Goal: Task Accomplishment & Management: Manage account settings

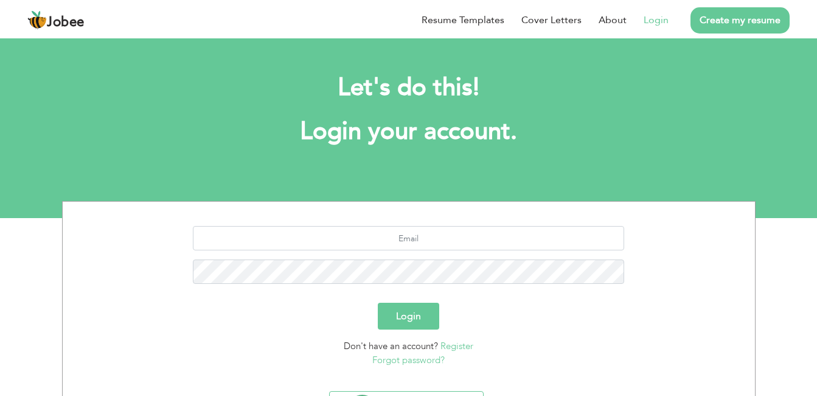
click at [655, 22] on link "Login" at bounding box center [656, 20] width 25 height 15
click at [652, 24] on link "Login" at bounding box center [656, 20] width 25 height 15
click at [404, 240] on input "text" at bounding box center [409, 238] width 432 height 24
click at [451, 234] on input "text" at bounding box center [409, 238] width 432 height 24
type input "[EMAIL_ADDRESS][DOMAIN_NAME]"
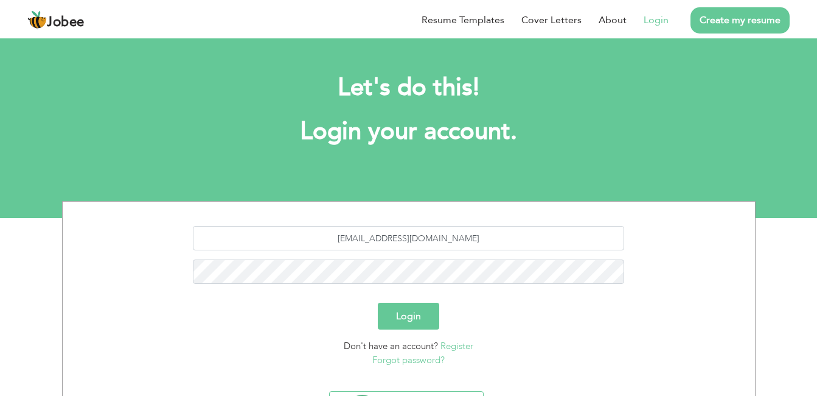
click at [402, 309] on button "Login" at bounding box center [408, 315] width 61 height 27
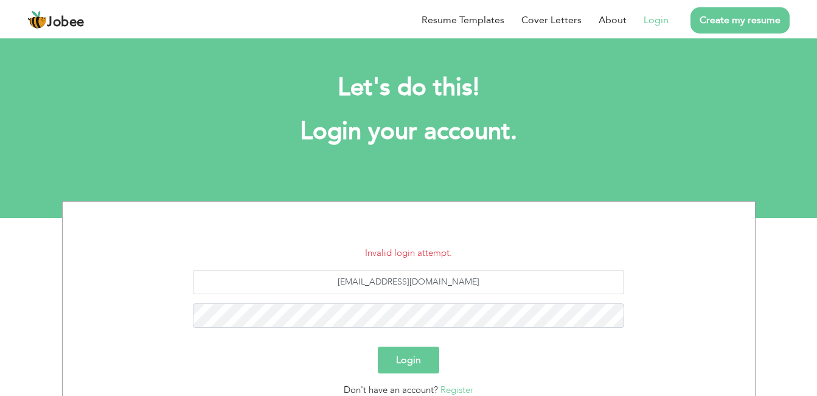
click at [394, 357] on button "Login" at bounding box center [408, 359] width 61 height 27
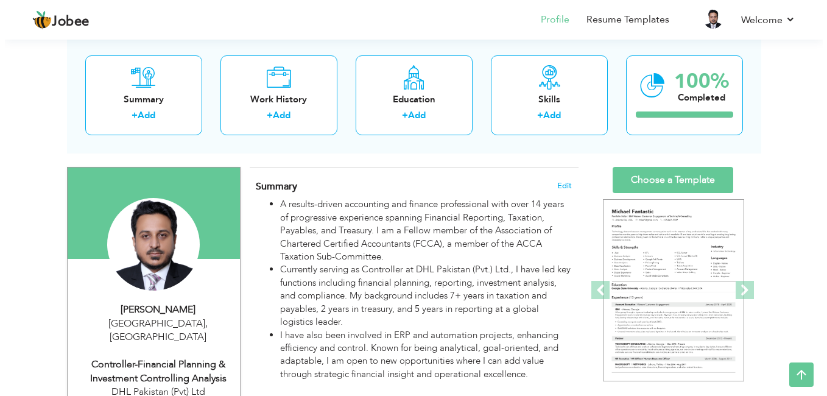
scroll to position [53, 0]
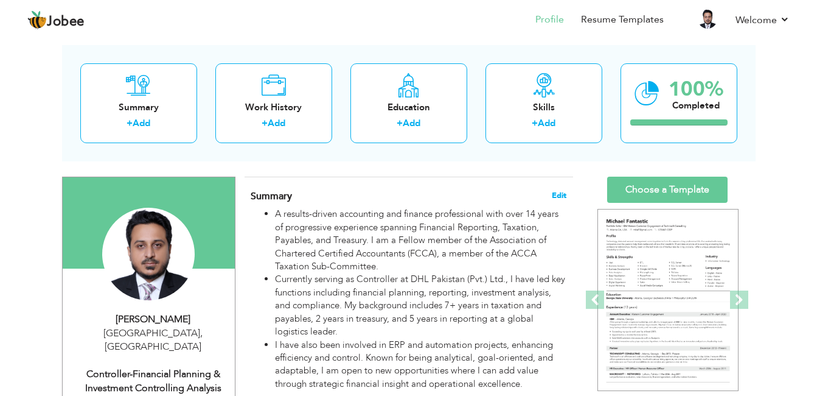
click at [561, 195] on span "Edit" at bounding box center [559, 195] width 15 height 9
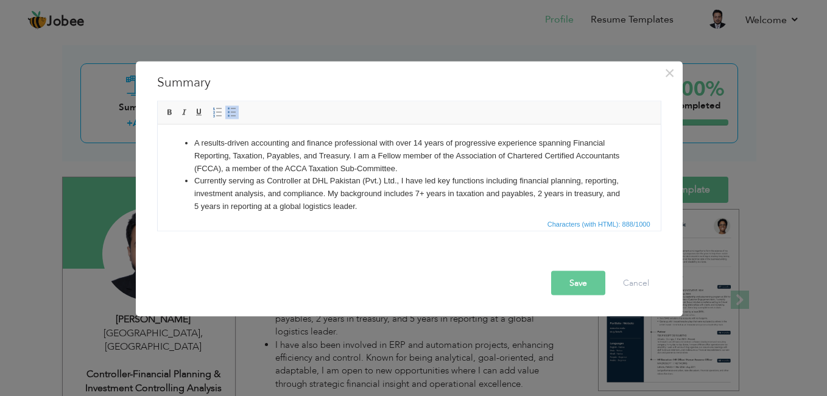
click at [418, 141] on li "A results-driven accounting and finance professional with over 14 years of prog…" at bounding box center [409, 155] width 430 height 38
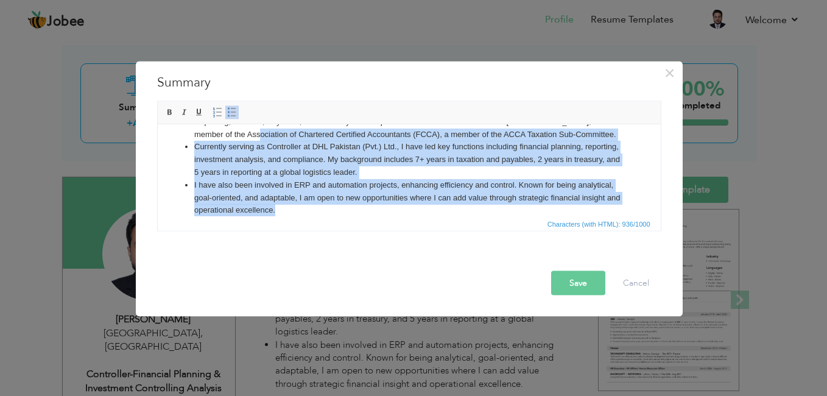
scroll to position [0, 0]
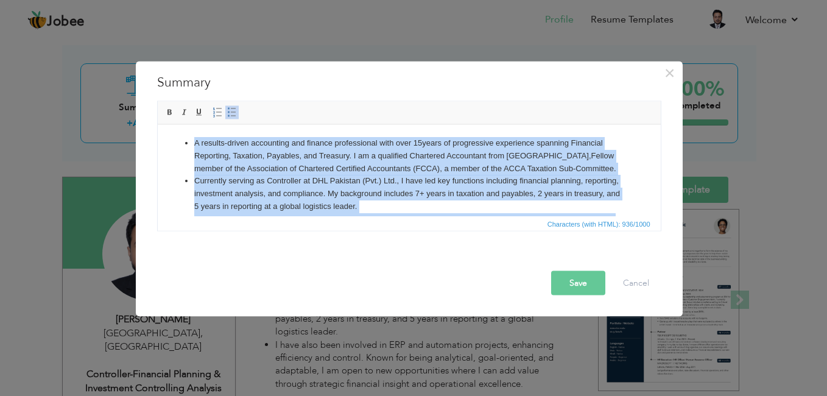
drag, startPoint x: 296, startPoint y: 211, endPoint x: 185, endPoint y: 94, distance: 161.0
click at [185, 124] on html "A results-driven accounting and finance professional with over 15 years of prog…" at bounding box center [408, 193] width 503 height 138
click at [309, 159] on li "A results-driven accounting and finance professional with over 15 years of prog…" at bounding box center [409, 155] width 430 height 38
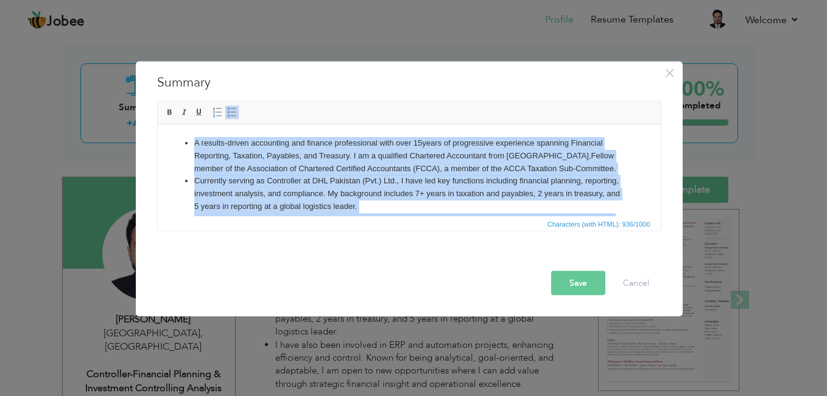
scroll to position [47, 0]
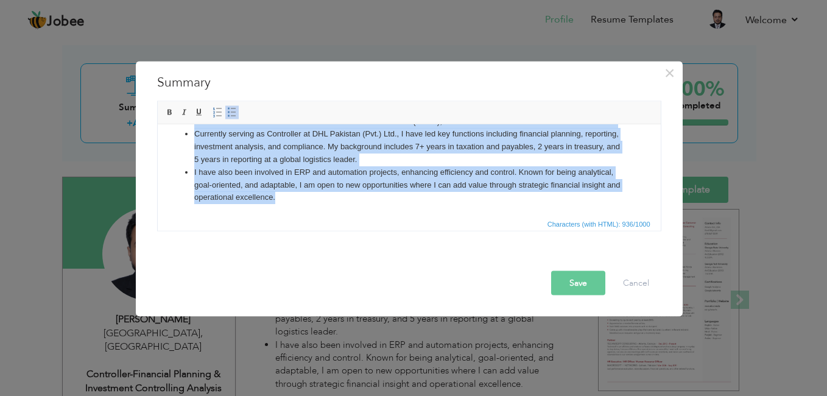
drag, startPoint x: 194, startPoint y: 138, endPoint x: 511, endPoint y: 401, distance: 411.5
click at [353, 215] on html "A results-driven accounting and finance professional with over 15 years of prog…" at bounding box center [408, 146] width 503 height 138
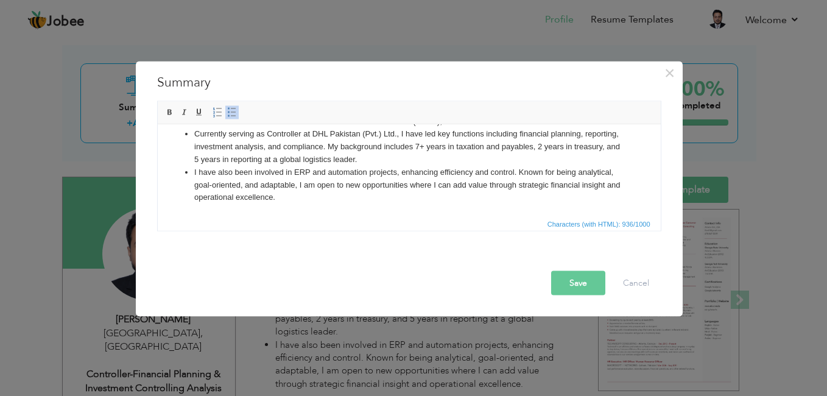
scroll to position [0, 0]
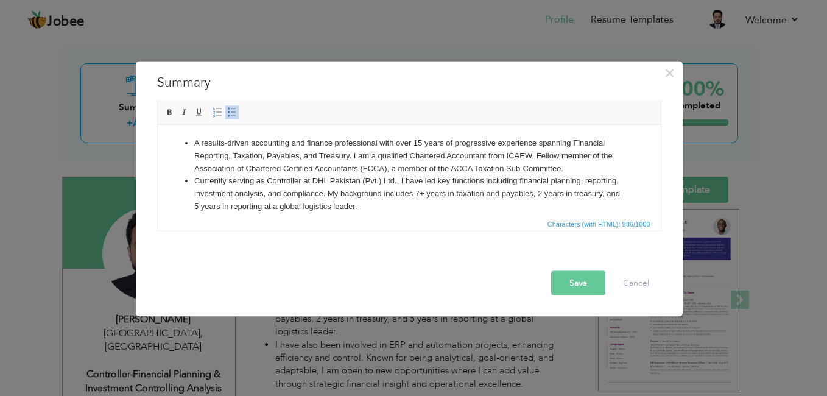
click at [395, 170] on li "A results-driven accounting and finance professional with over 15 years of prog…" at bounding box center [409, 155] width 430 height 38
click at [395, 174] on li "Currently serving as Controller at DHL Pakistan (Pvt.) Ltd., I have led key fun…" at bounding box center [409, 193] width 430 height 38
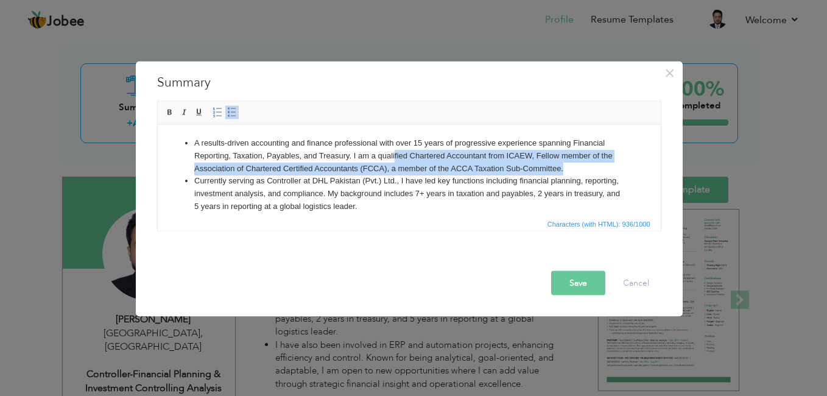
drag, startPoint x: 565, startPoint y: 166, endPoint x: 394, endPoint y: 153, distance: 171.5
click at [394, 153] on li "A results-driven accounting and finance professional with over 15 years of prog…" at bounding box center [409, 155] width 430 height 38
click at [563, 170] on li "A results-driven accounting and finance professional with over 15 years of prog…" at bounding box center [409, 155] width 430 height 38
click at [574, 169] on li "A results-driven accounting and finance professional with over 15 years of prog…" at bounding box center [409, 155] width 430 height 38
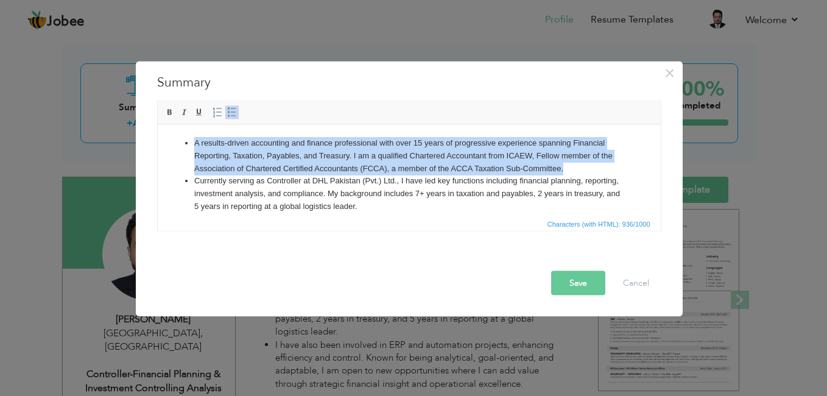
drag, startPoint x: 564, startPoint y: 169, endPoint x: 194, endPoint y: 138, distance: 371.9
click at [194, 138] on li "A results-driven accounting and finance professional with over 15 years of prog…" at bounding box center [409, 155] width 430 height 38
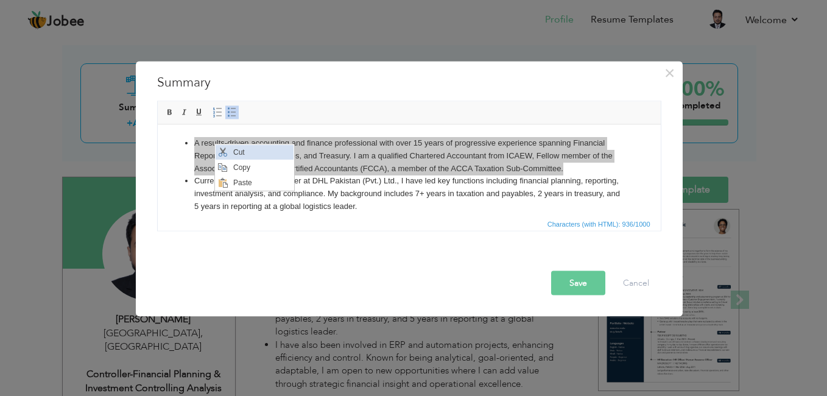
click at [233, 151] on span "Cut" at bounding box center [260, 151] width 63 height 15
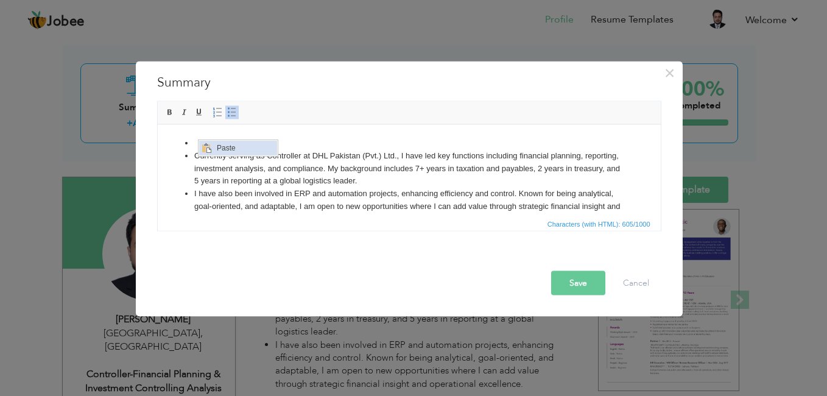
click at [214, 144] on span "Paste" at bounding box center [244, 147] width 63 height 15
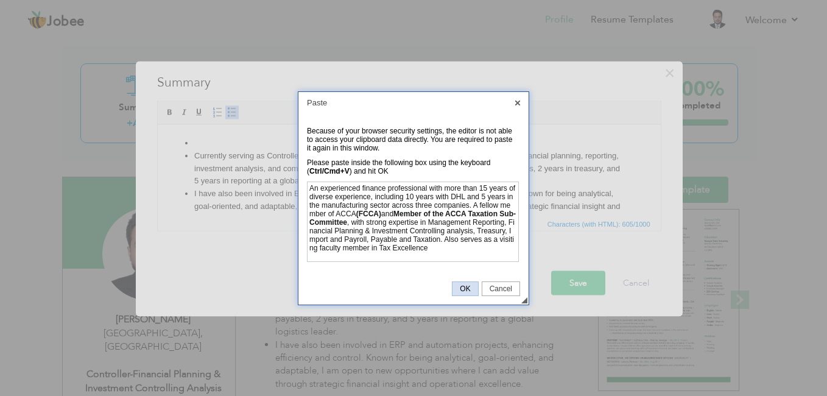
click at [467, 290] on span "OK" at bounding box center [464, 288] width 25 height 9
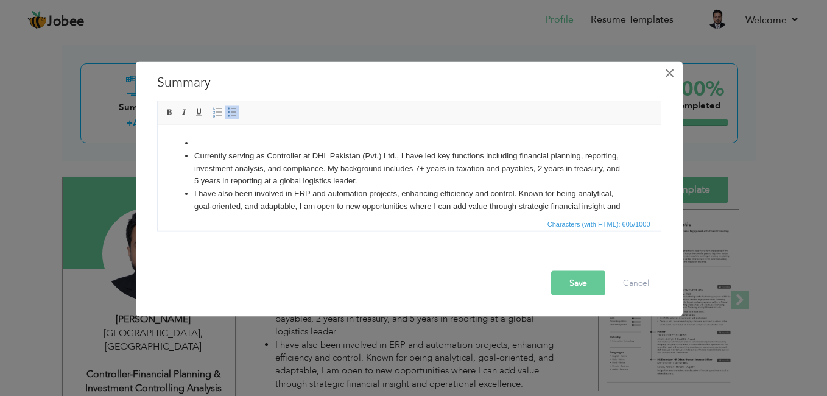
click at [666, 73] on span "×" at bounding box center [669, 73] width 10 height 22
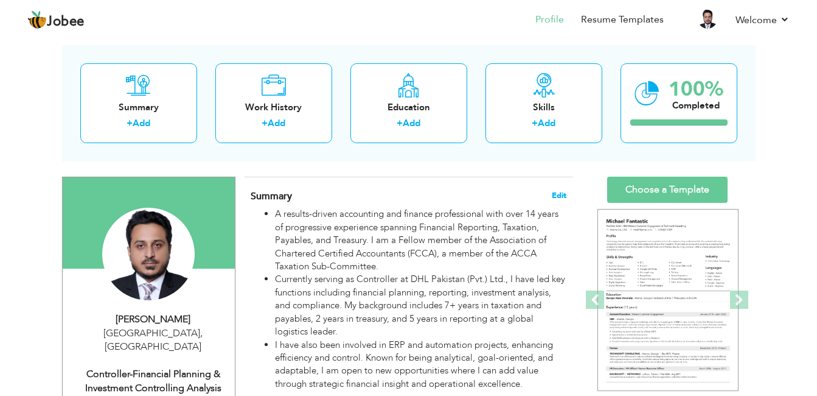
click at [561, 190] on h4 "Summary Edit" at bounding box center [408, 196] width 315 height 12
click at [558, 195] on span "Edit" at bounding box center [559, 195] width 15 height 9
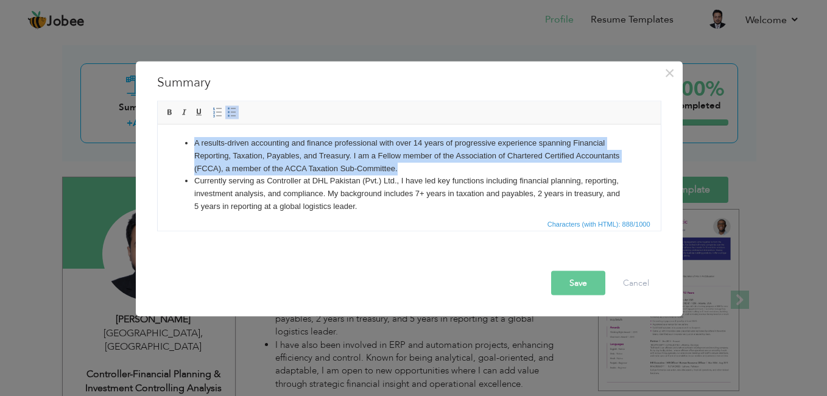
drag, startPoint x: 430, startPoint y: 166, endPoint x: 194, endPoint y: 144, distance: 237.8
click at [194, 144] on li "A results-driven accounting and finance professional with over 14 years of prog…" at bounding box center [409, 155] width 430 height 38
paste body
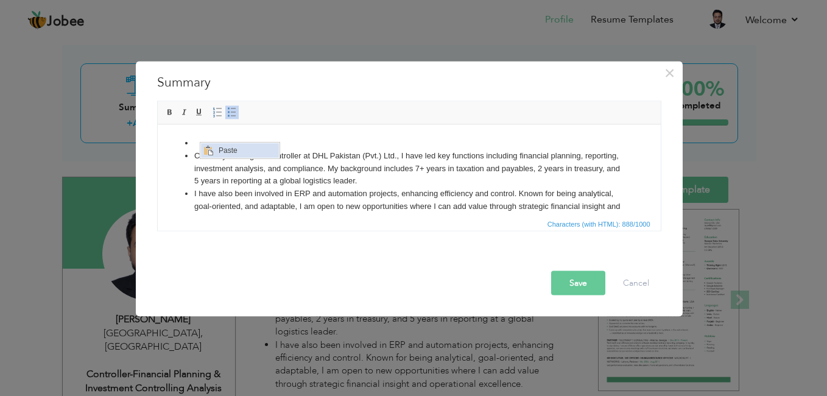
click at [220, 148] on span "Paste" at bounding box center [246, 149] width 63 height 15
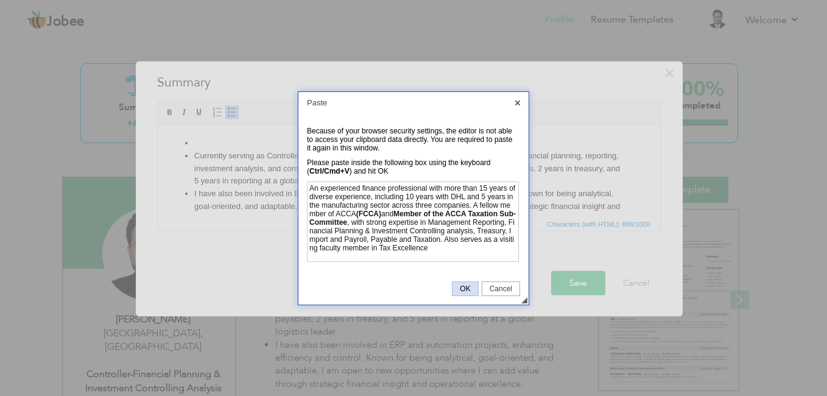
click at [460, 287] on span "OK" at bounding box center [464, 288] width 25 height 9
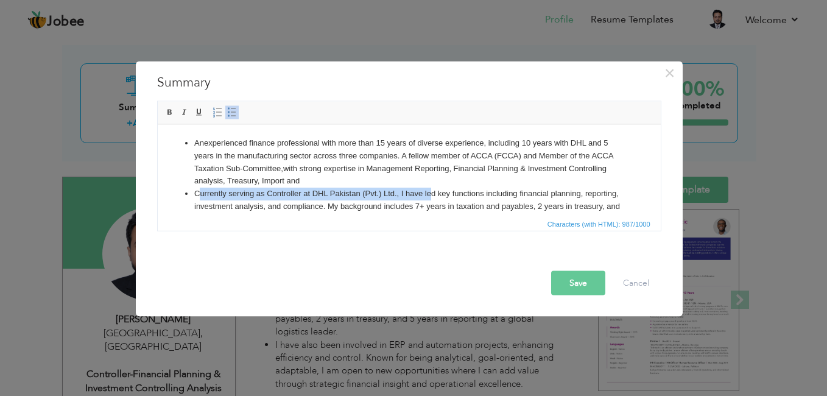
drag, startPoint x: 196, startPoint y: 194, endPoint x: 429, endPoint y: 198, distance: 233.1
click at [429, 198] on li "Currently serving as Controller at DHL Pakistan (Pvt.) Ltd., I have led key fun…" at bounding box center [409, 206] width 430 height 38
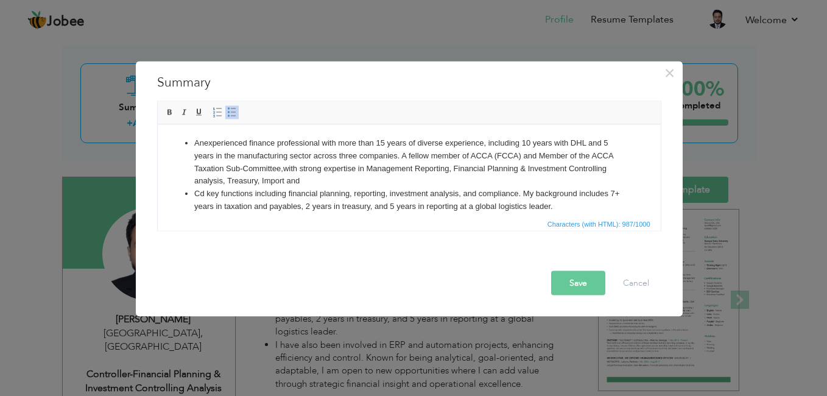
click at [323, 181] on li "An experienced finance professional with more than 15 years of diverse experien…" at bounding box center [409, 161] width 430 height 51
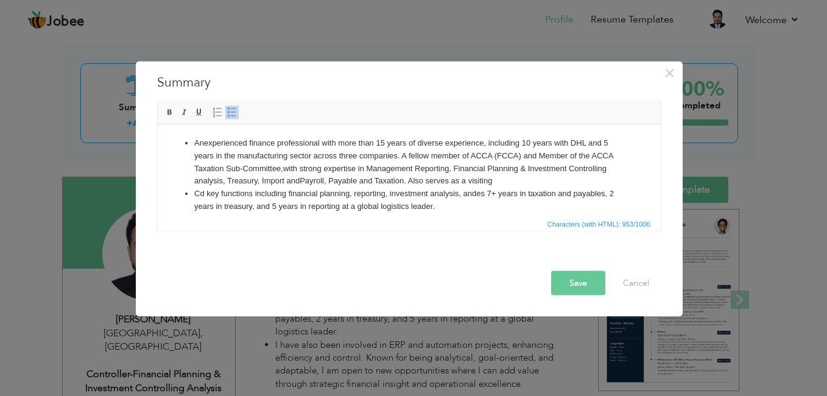
click at [507, 178] on li "An experienced finance professional with more than 15 years of diverse experien…" at bounding box center [409, 161] width 430 height 51
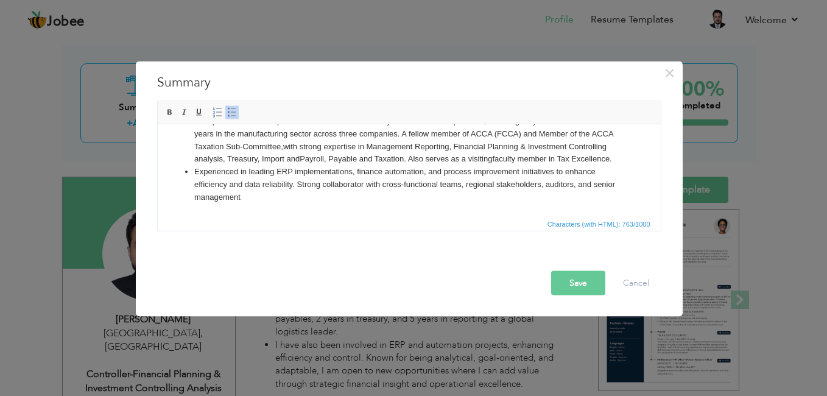
scroll to position [46, 0]
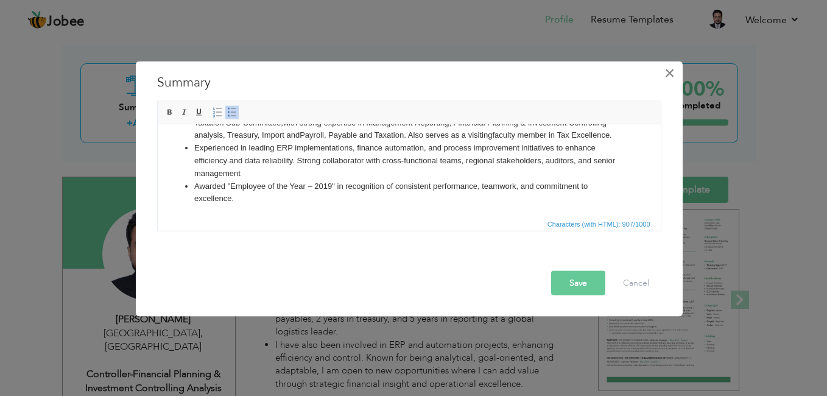
click at [671, 65] on span "×" at bounding box center [669, 73] width 10 height 22
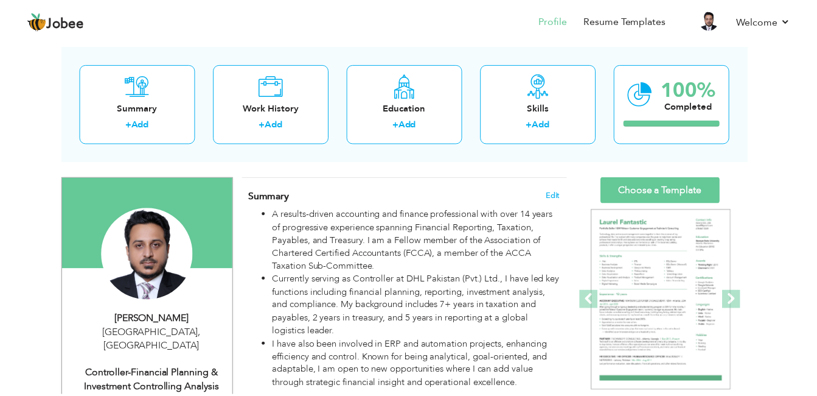
scroll to position [0, 0]
